Goal: Task Accomplishment & Management: Manage account settings

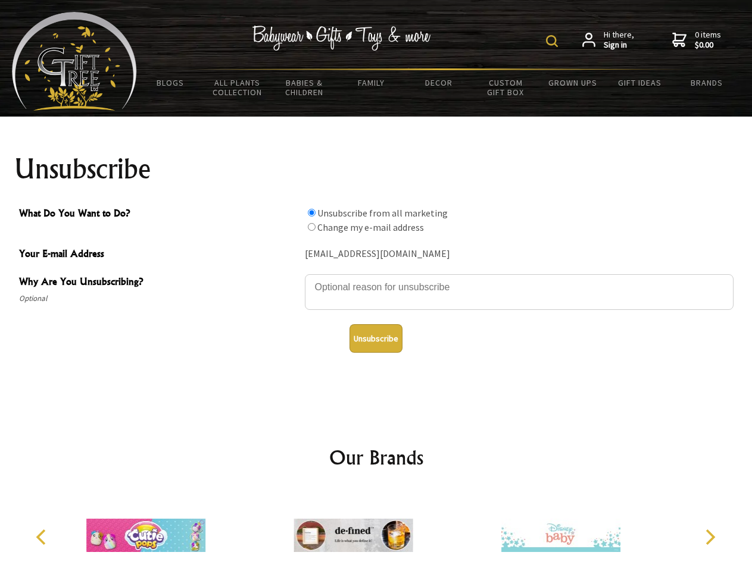
click at [554, 41] on img at bounding box center [552, 41] width 12 height 12
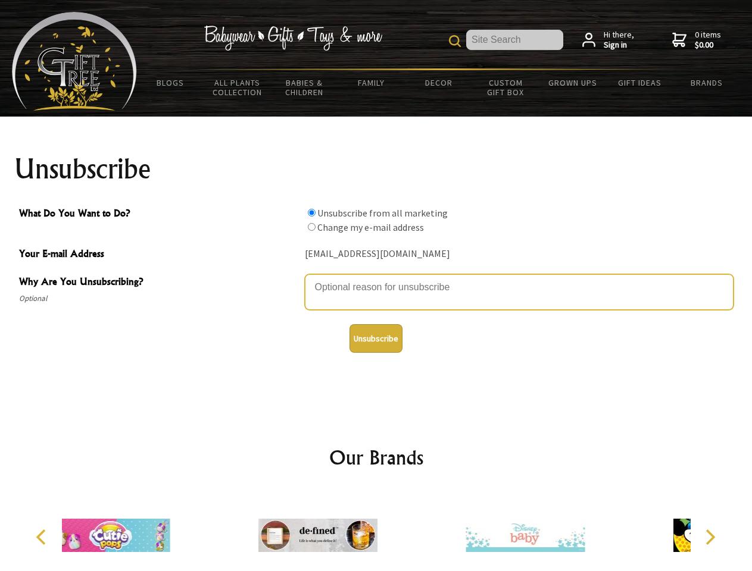
click at [376, 279] on textarea "Why Are You Unsubscribing?" at bounding box center [519, 292] width 429 height 36
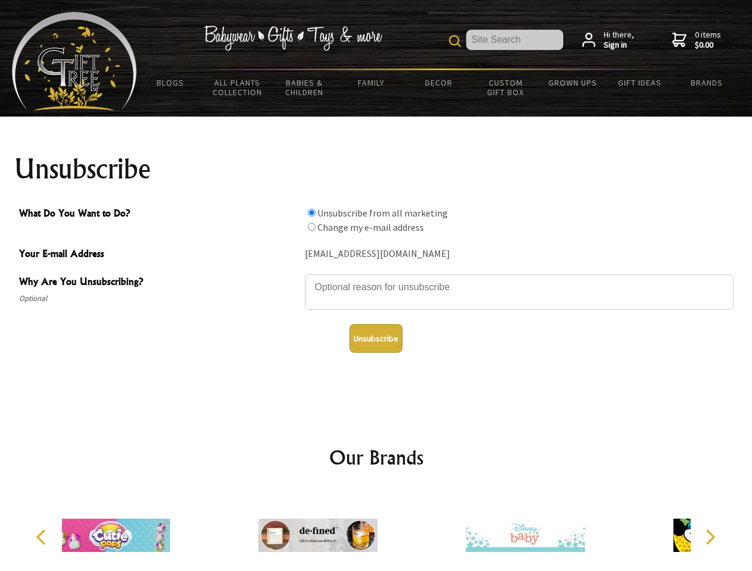
click at [311, 212] on input "What Do You Want to Do?" at bounding box center [312, 213] width 8 height 8
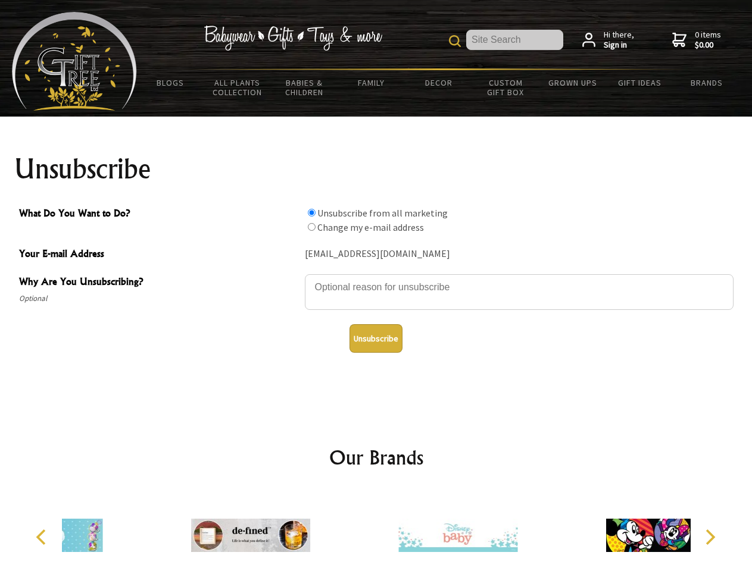
click at [311, 227] on input "What Do You Want to Do?" at bounding box center [312, 227] width 8 height 8
radio input "true"
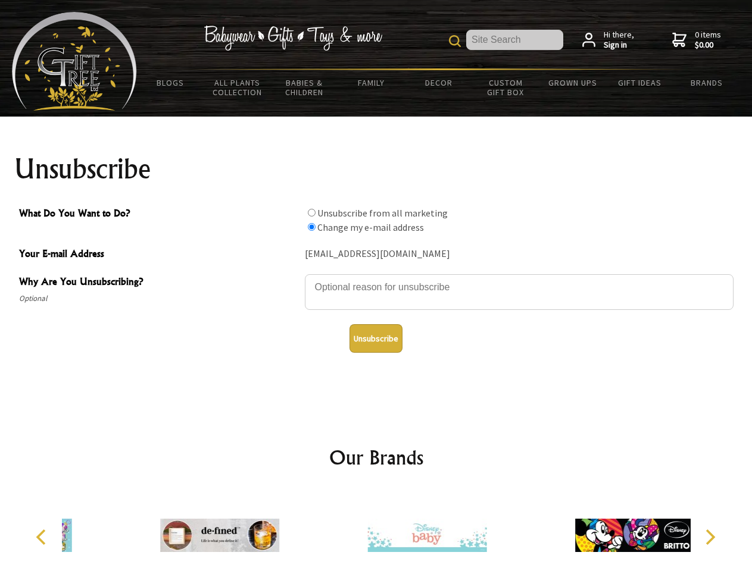
click at [376, 339] on button "Unsubscribe" at bounding box center [375, 338] width 53 height 29
click at [43, 537] on icon "Previous" at bounding box center [42, 537] width 15 height 15
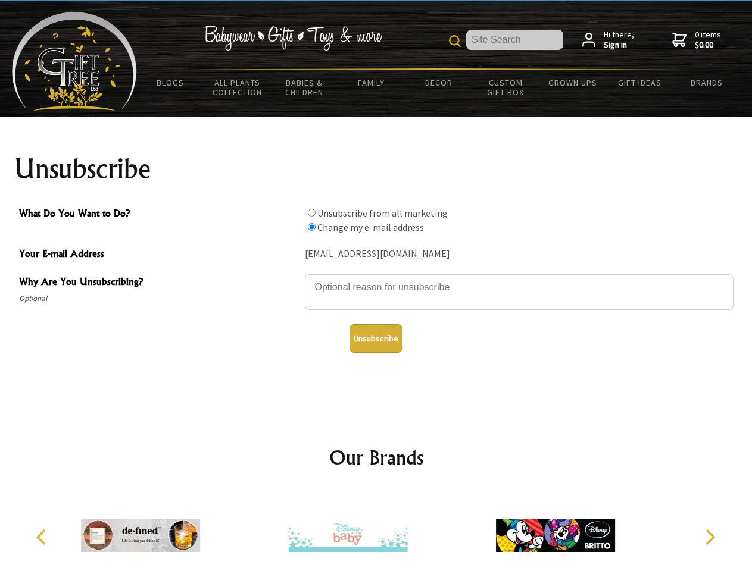
click at [709, 537] on icon "Next" at bounding box center [708, 537] width 15 height 15
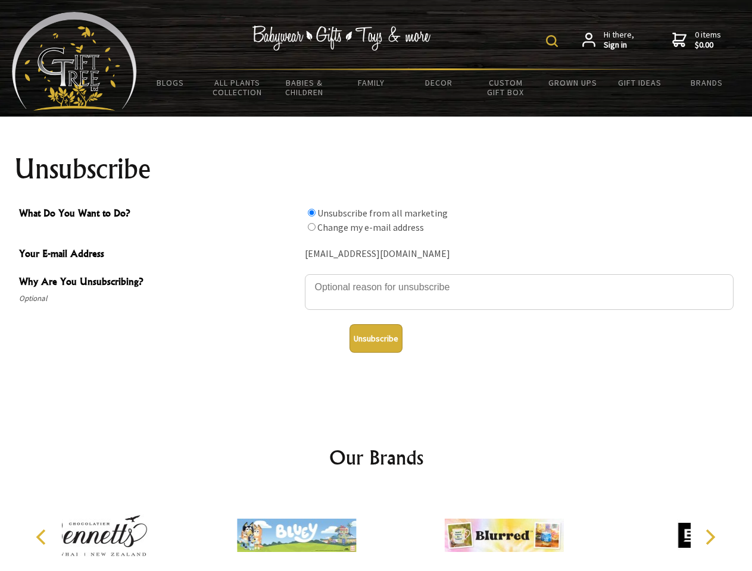
click at [554, 41] on img at bounding box center [552, 41] width 12 height 12
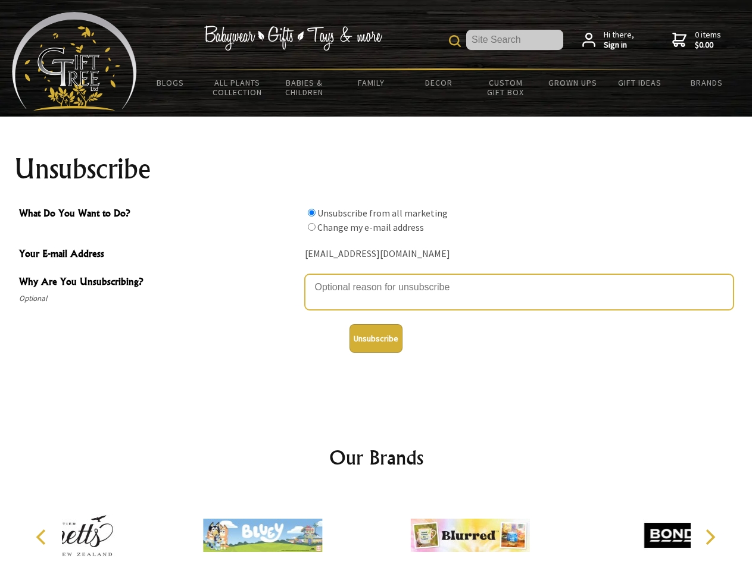
click at [376, 279] on textarea "Why Are You Unsubscribing?" at bounding box center [519, 292] width 429 height 36
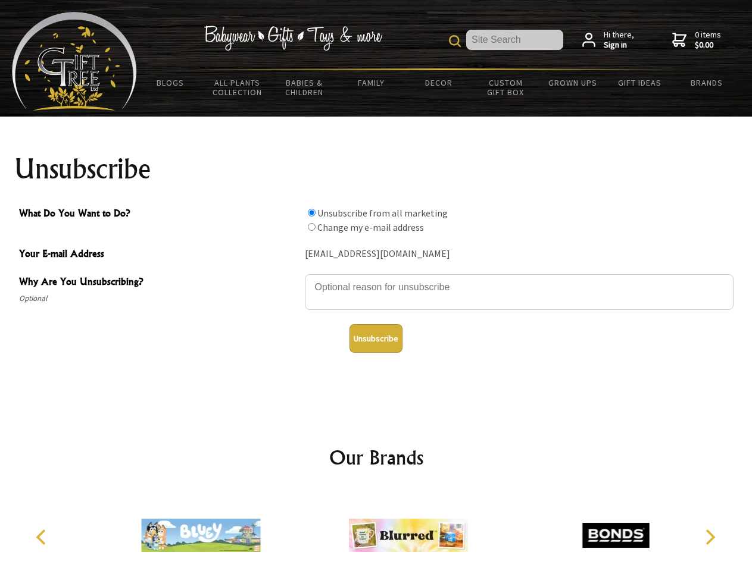
click at [311, 212] on input "What Do You Want to Do?" at bounding box center [312, 213] width 8 height 8
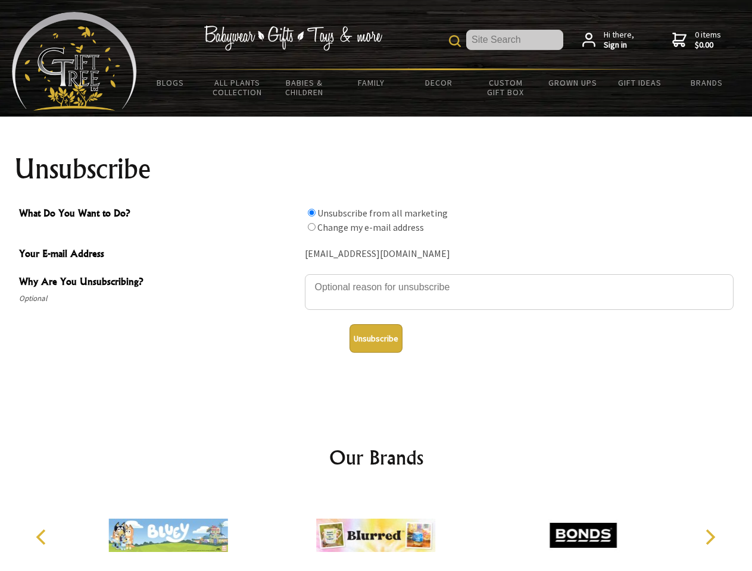
click at [311, 227] on input "What Do You Want to Do?" at bounding box center [312, 227] width 8 height 8
radio input "true"
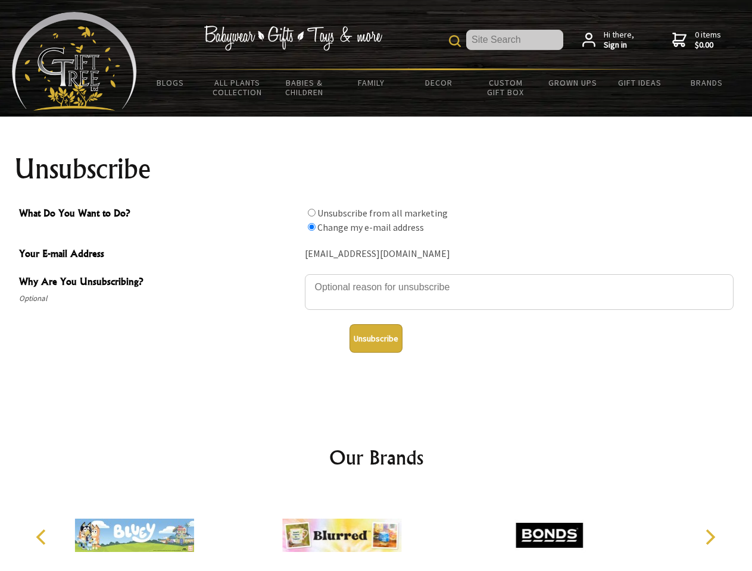
click at [376, 339] on button "Unsubscribe" at bounding box center [375, 338] width 53 height 29
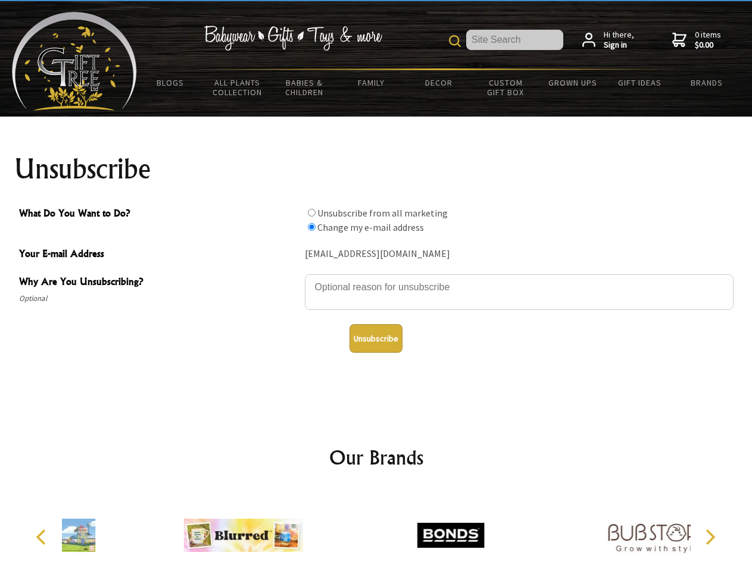
click at [43, 537] on icon "Previous" at bounding box center [42, 537] width 15 height 15
click at [709, 537] on icon "Next" at bounding box center [708, 537] width 15 height 15
